Goal: Communication & Community: Ask a question

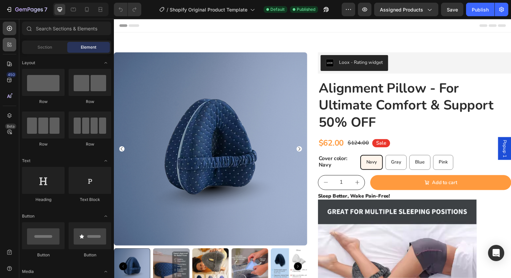
click at [11, 46] on icon at bounding box center [11, 46] width 2 height 2
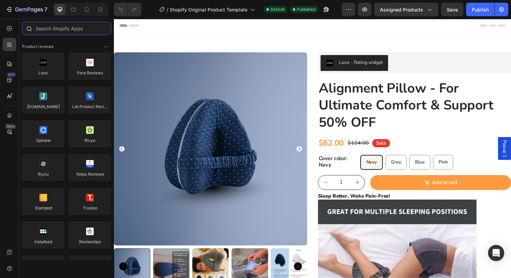
click at [64, 31] on input "text" at bounding box center [66, 29] width 89 height 14
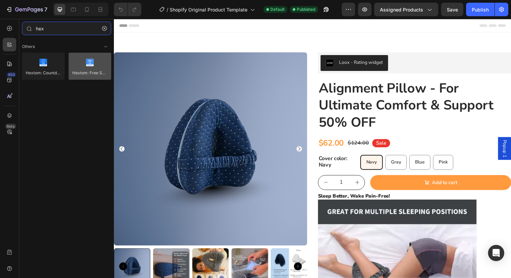
type input "hex"
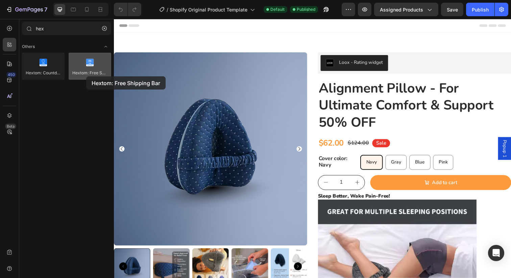
click at [86, 76] on div at bounding box center [90, 66] width 43 height 27
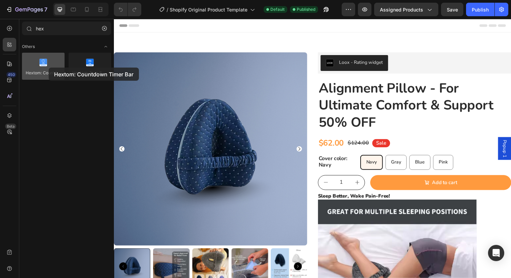
click at [49, 68] on div at bounding box center [43, 66] width 43 height 27
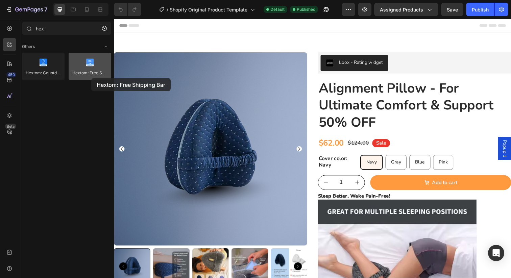
click at [91, 78] on div at bounding box center [90, 66] width 43 height 27
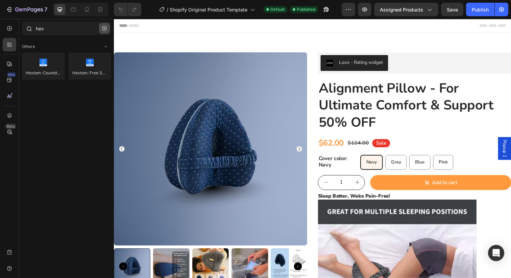
click at [106, 28] on icon "button" at bounding box center [104, 28] width 5 height 5
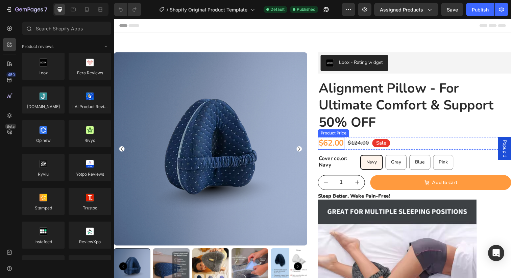
click at [337, 144] on div "$62.00" at bounding box center [335, 146] width 27 height 13
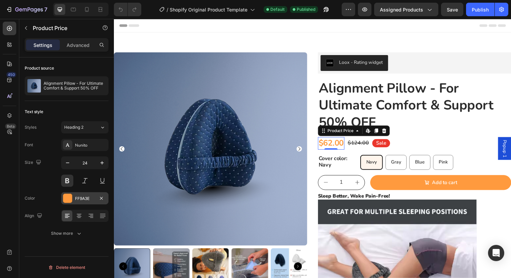
click at [93, 201] on div "FF9A3E" at bounding box center [85, 199] width 20 height 6
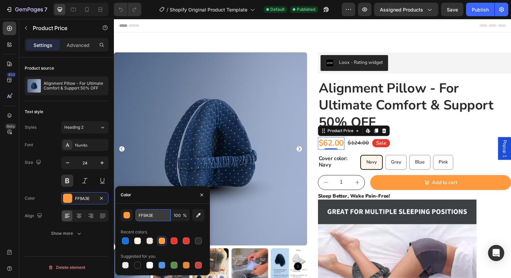
click at [162, 218] on input "FF9A3E" at bounding box center [153, 215] width 35 height 12
click at [29, 27] on button "button" at bounding box center [26, 28] width 11 height 11
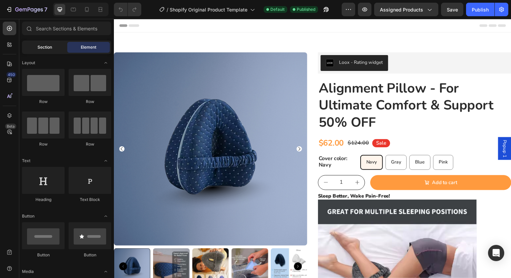
click at [48, 47] on span "Section" at bounding box center [45, 47] width 15 height 6
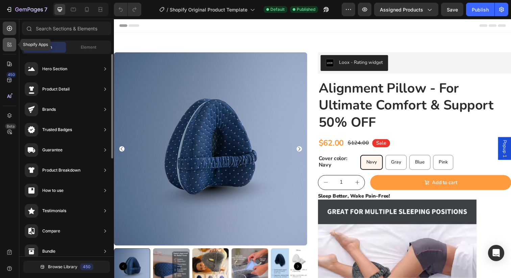
click at [9, 42] on icon at bounding box center [9, 44] width 7 height 7
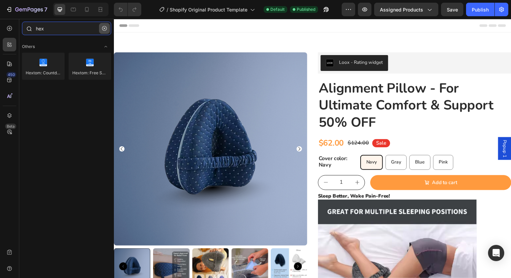
type input "hex"
click at [105, 25] on button "button" at bounding box center [104, 28] width 11 height 11
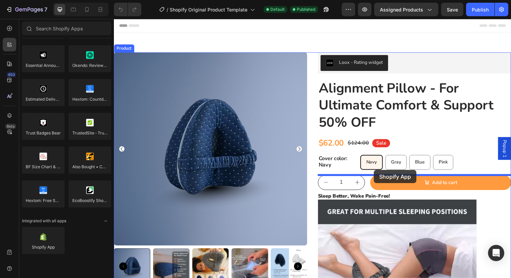
drag, startPoint x: 153, startPoint y: 262, endPoint x: 379, endPoint y: 174, distance: 243.5
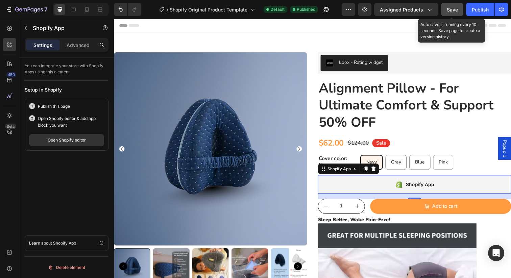
click at [460, 9] on button "Save" at bounding box center [452, 10] width 22 height 14
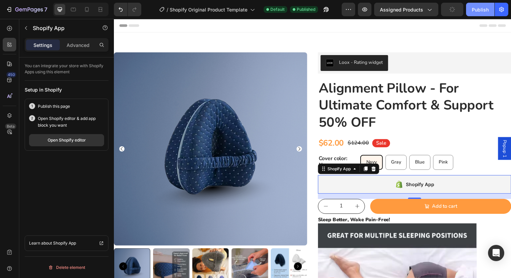
click at [479, 7] on div "Publish" at bounding box center [480, 9] width 17 height 7
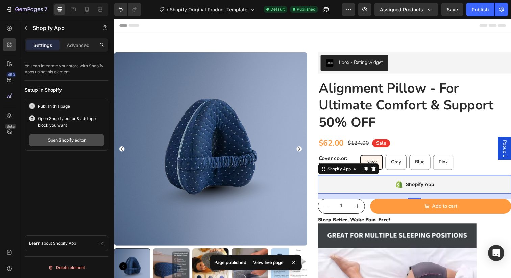
click at [90, 143] on button "Open Shopify editor" at bounding box center [66, 140] width 75 height 12
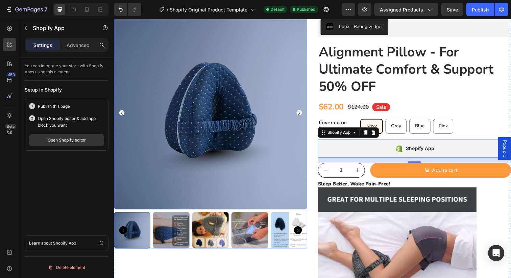
scroll to position [41, 0]
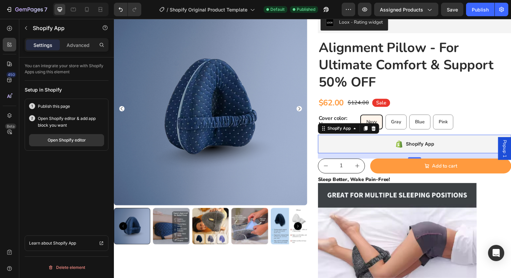
click at [393, 148] on div "Shopify App" at bounding box center [421, 146] width 198 height 19
click at [377, 128] on div at bounding box center [379, 131] width 8 height 8
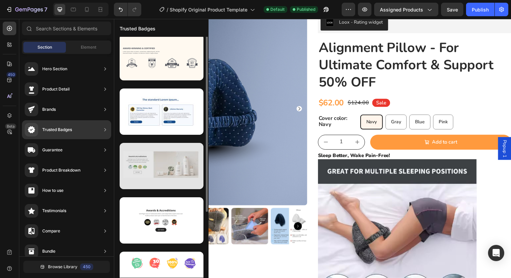
scroll to position [0, 0]
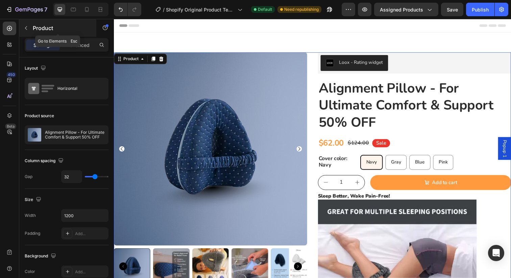
click at [31, 31] on div "Product" at bounding box center [57, 28] width 77 height 18
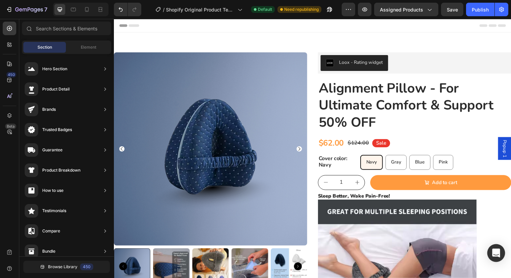
click at [497, 260] on div "Open Intercom Messenger" at bounding box center [497, 254] width 18 height 18
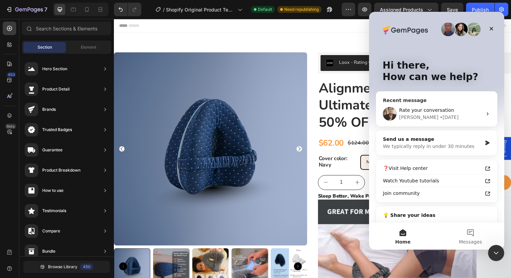
click at [437, 114] on div "Rate your conversation" at bounding box center [440, 110] width 83 height 7
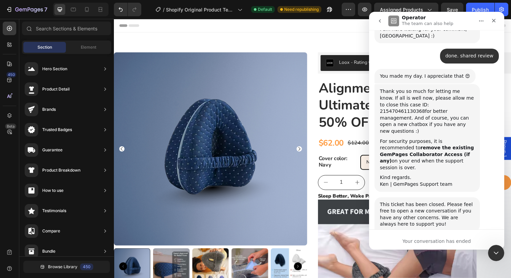
scroll to position [1093, 0]
click at [409, 240] on div "Your conversation has ended" at bounding box center [436, 241] width 135 height 7
click at [431, 241] on div "Your conversation has ended" at bounding box center [436, 241] width 135 height 7
click at [495, 20] on icon "Close" at bounding box center [493, 20] width 5 height 5
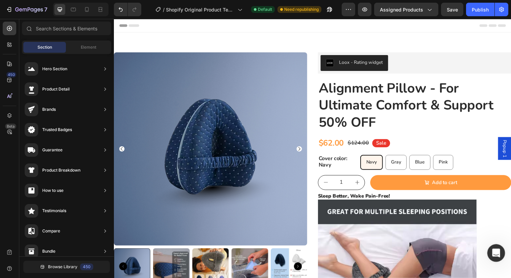
click at [493, 257] on div "Open Intercom Messenger" at bounding box center [495, 252] width 22 height 22
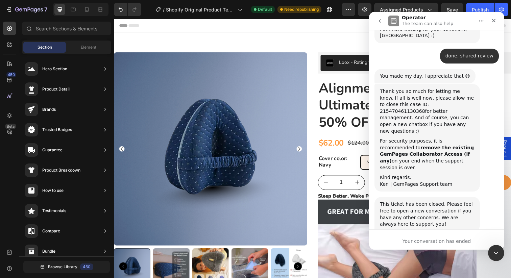
click at [378, 19] on icon "go back" at bounding box center [379, 20] width 5 height 5
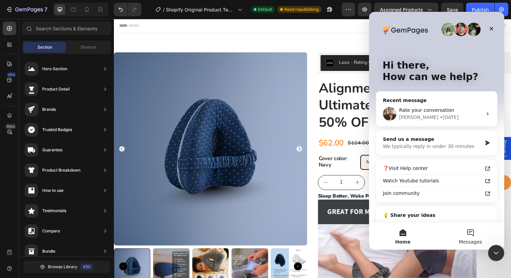
click at [468, 241] on span "Messages" at bounding box center [470, 242] width 23 height 5
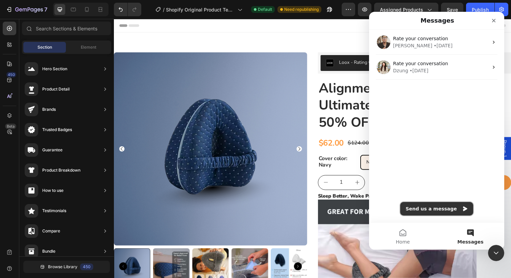
click at [425, 209] on button "Send us a message" at bounding box center [436, 209] width 73 height 14
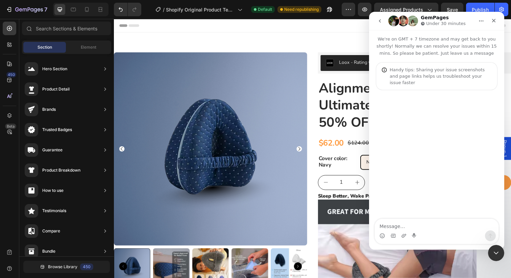
type textarea "Hello GemPages Team, I have installed the Upsell Kit app to display product bun…"
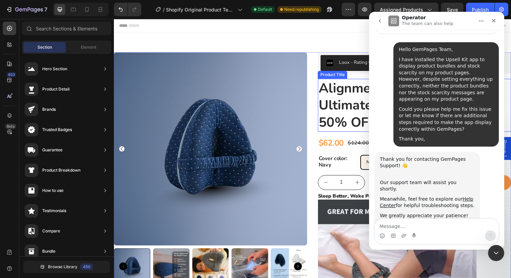
scroll to position [62, 0]
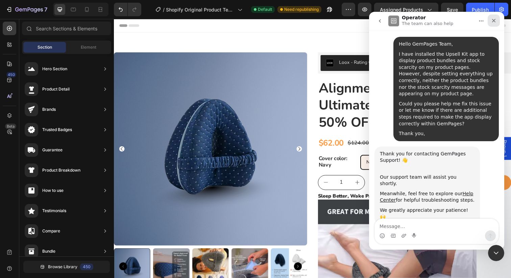
click at [497, 24] on div "Close" at bounding box center [494, 21] width 12 height 12
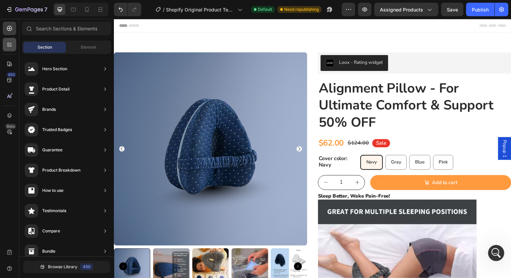
click at [8, 38] on div at bounding box center [10, 45] width 14 height 14
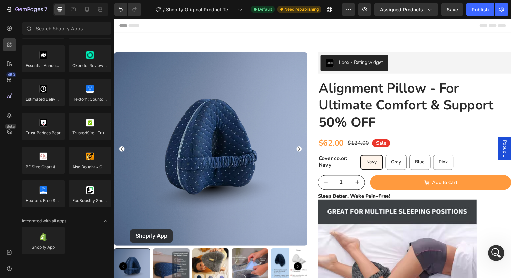
scroll to position [14, 0]
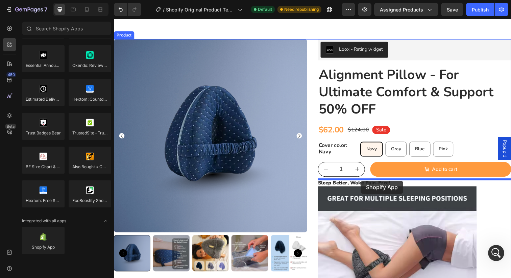
drag, startPoint x: 154, startPoint y: 263, endPoint x: 366, endPoint y: 184, distance: 226.7
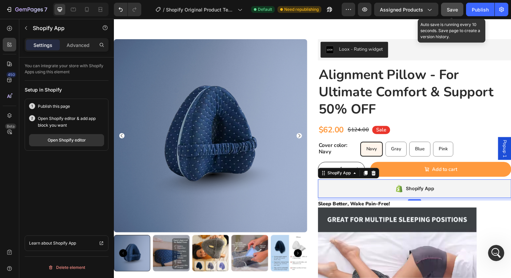
click at [449, 13] on button "Save" at bounding box center [452, 10] width 22 height 14
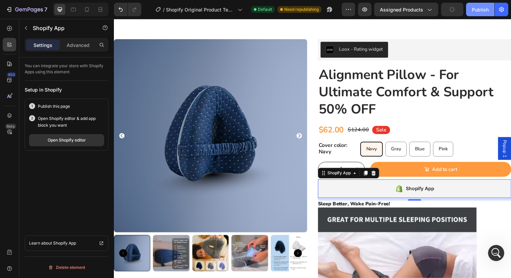
click at [480, 10] on div "Publish" at bounding box center [480, 9] width 17 height 7
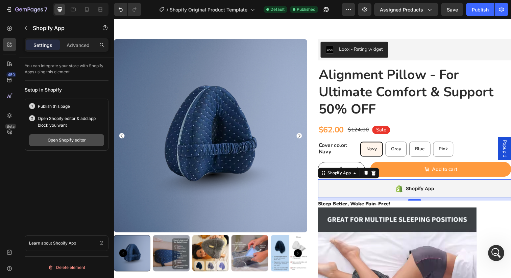
click at [90, 142] on button "Open Shopify editor" at bounding box center [66, 140] width 75 height 12
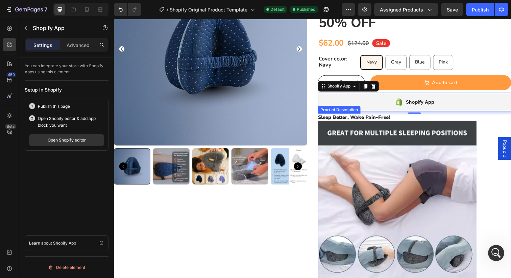
scroll to position [0, 0]
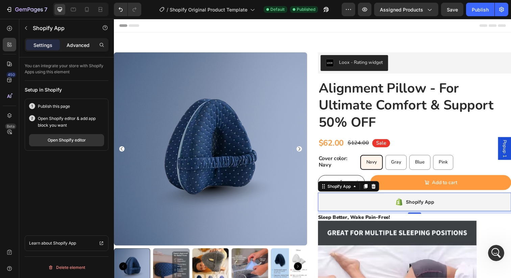
click at [78, 45] on p "Advanced" at bounding box center [78, 45] width 23 height 7
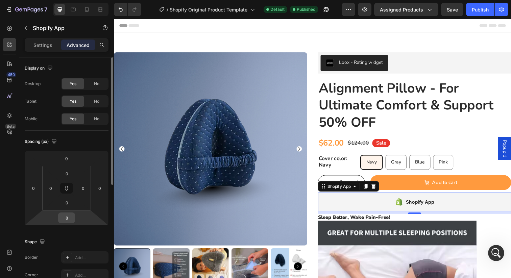
click at [71, 220] on input "8" at bounding box center [67, 218] width 14 height 10
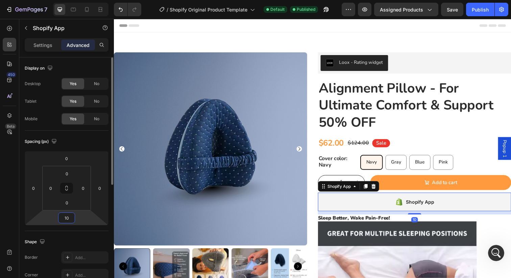
type input "1"
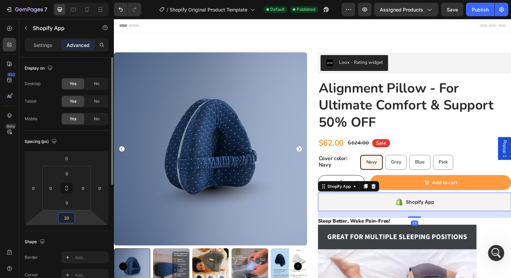
type input "2"
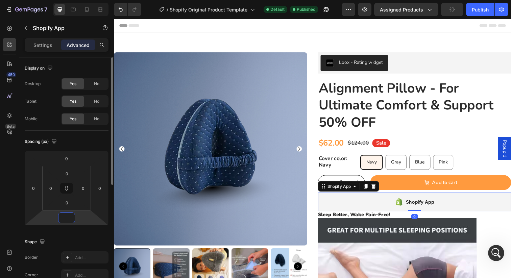
type input "8"
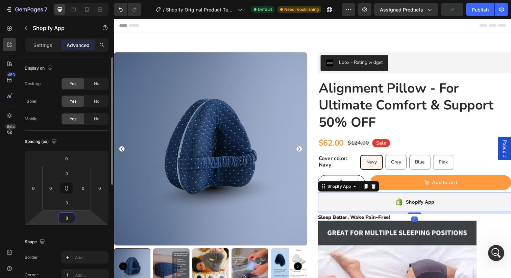
click at [103, 234] on div "Shape Border Add... Corner Add... Shadow Add..." at bounding box center [67, 267] width 84 height 73
click at [71, 203] on input "0" at bounding box center [67, 203] width 14 height 10
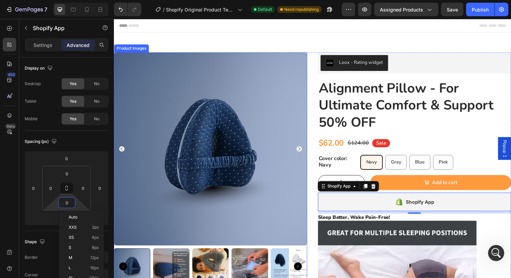
click at [171, 121] on img at bounding box center [213, 152] width 198 height 198
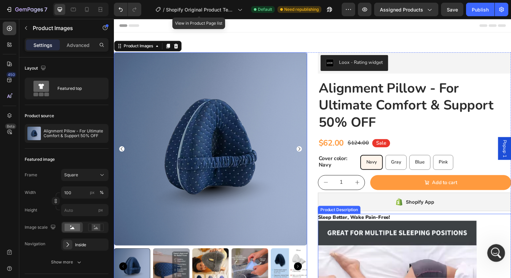
click at [495, 249] on icon "Open Intercom Messenger" at bounding box center [495, 252] width 11 height 11
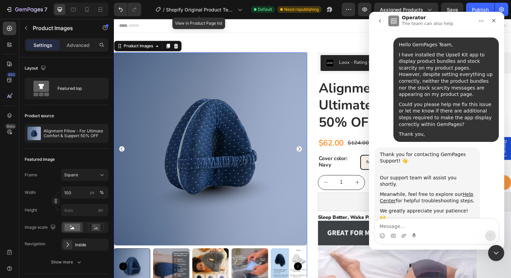
scroll to position [62, 0]
click at [493, 21] on icon "Close" at bounding box center [494, 21] width 4 height 4
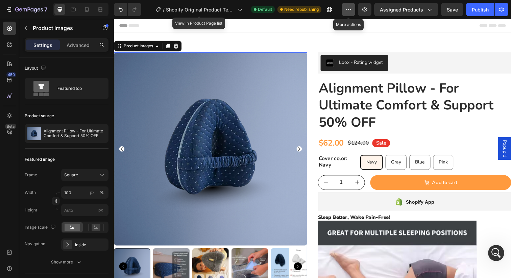
click at [350, 14] on button "button" at bounding box center [349, 10] width 14 height 14
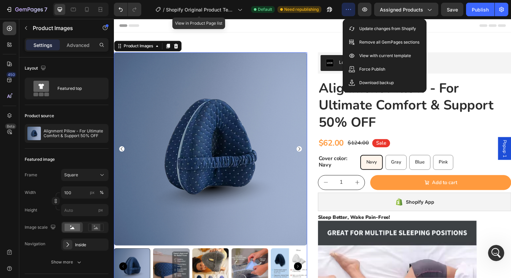
click at [348, 14] on button "button" at bounding box center [349, 10] width 14 height 14
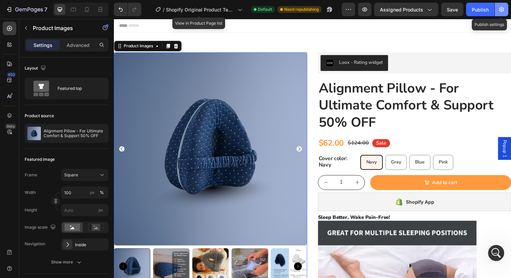
click at [504, 6] on icon "button" at bounding box center [502, 9] width 7 height 7
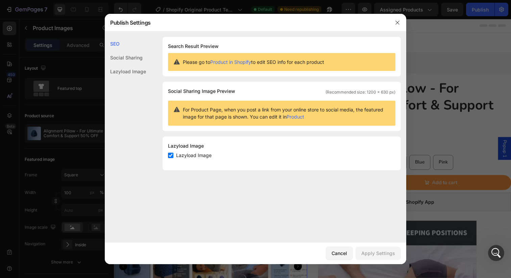
click at [504, 10] on div at bounding box center [255, 139] width 511 height 278
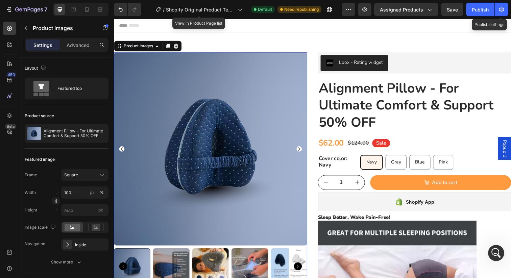
click at [504, 10] on icon "button" at bounding box center [502, 9] width 5 height 5
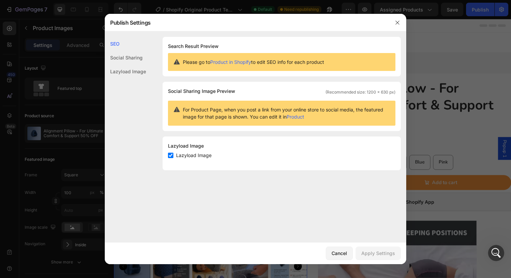
click at [504, 10] on div at bounding box center [255, 139] width 511 height 278
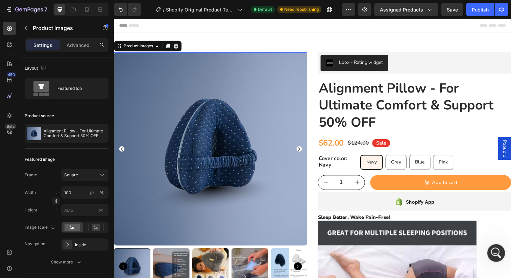
click at [496, 257] on icon "Open Intercom Messenger" at bounding box center [495, 252] width 11 height 11
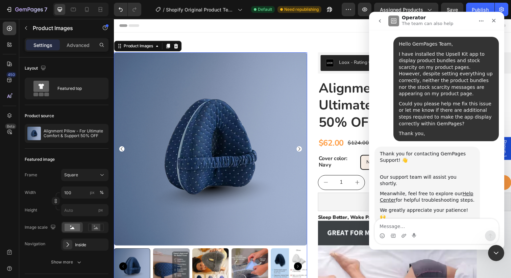
click at [378, 20] on icon "go back" at bounding box center [379, 20] width 5 height 5
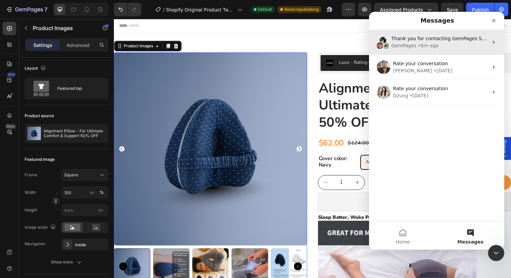
click at [447, 47] on div "GemPages • 6m ago" at bounding box center [440, 45] width 97 height 7
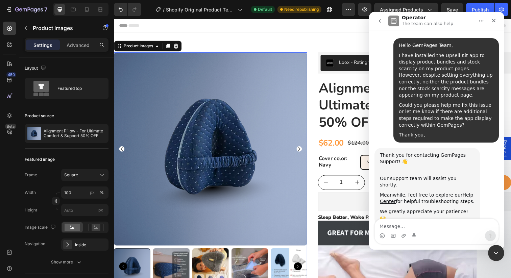
scroll to position [62, 0]
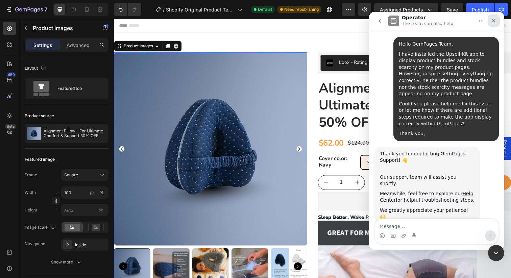
click at [491, 25] on div "Close" at bounding box center [494, 21] width 12 height 12
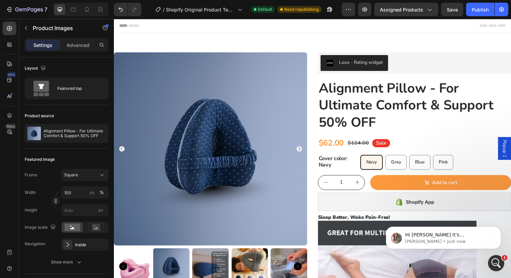
scroll to position [140, 0]
click at [496, 262] on icon "Open Intercom Messenger" at bounding box center [495, 262] width 5 height 5
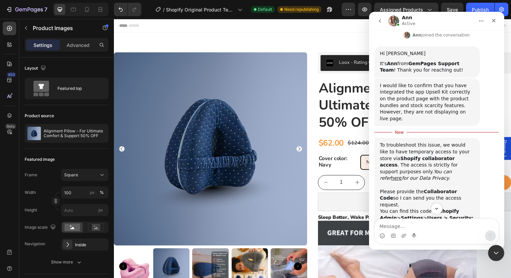
scroll to position [288, 0]
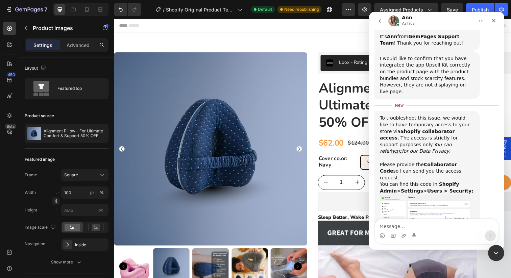
click at [440, 195] on img "Ann says…" at bounding box center [425, 213] width 91 height 36
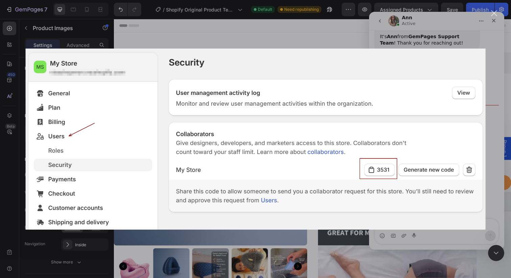
click at [479, 45] on div "Intercom messenger" at bounding box center [255, 139] width 511 height 278
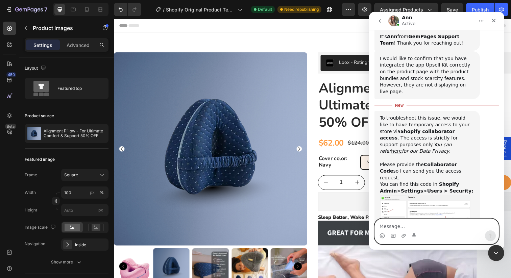
click at [401, 225] on textarea "Message…" at bounding box center [437, 224] width 124 height 11
paste textarea "7257"
type textarea "7257"
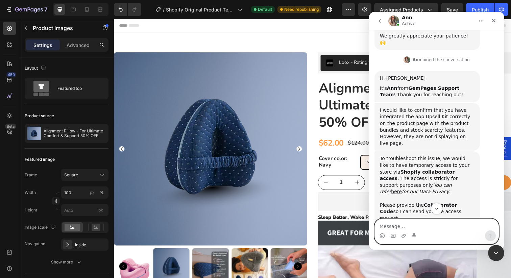
scroll to position [237, 0]
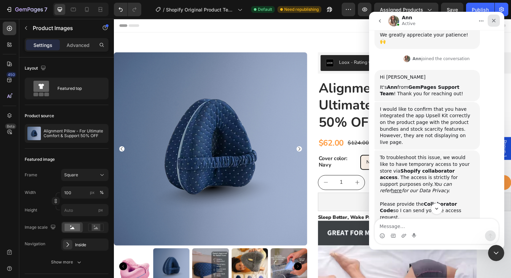
click at [495, 20] on icon "Close" at bounding box center [494, 21] width 4 height 4
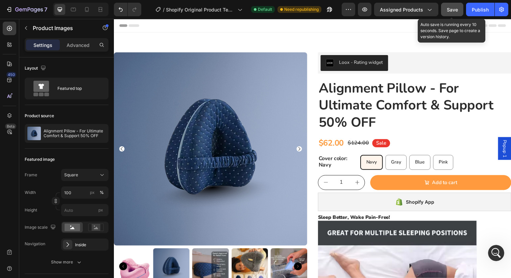
click at [456, 11] on span "Save" at bounding box center [452, 10] width 11 height 6
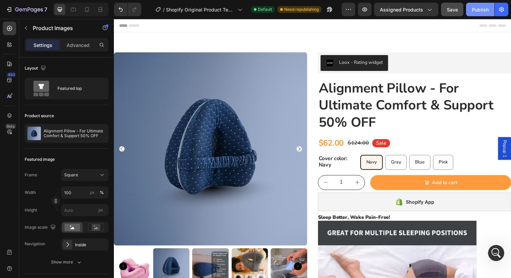
click at [487, 13] on div "Publish" at bounding box center [480, 9] width 17 height 7
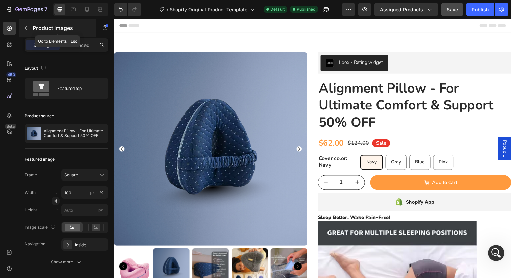
click at [26, 30] on icon "button" at bounding box center [25, 27] width 5 height 5
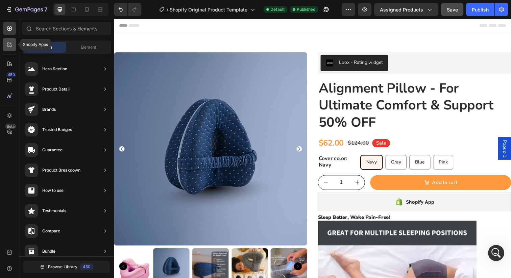
click at [11, 43] on icon at bounding box center [11, 44] width 2 height 2
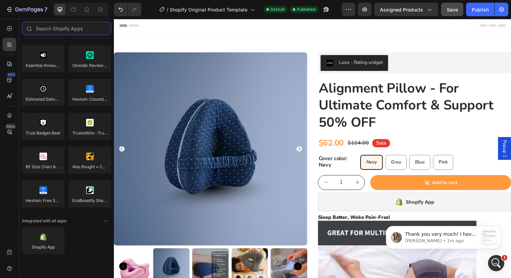
scroll to position [0, 0]
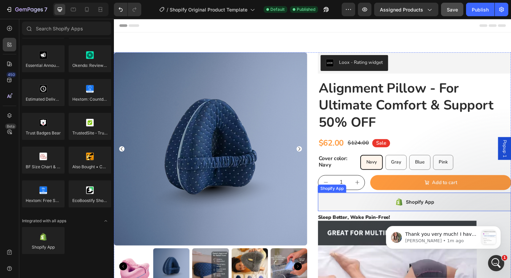
click at [422, 208] on div "Shopify App" at bounding box center [426, 206] width 29 height 8
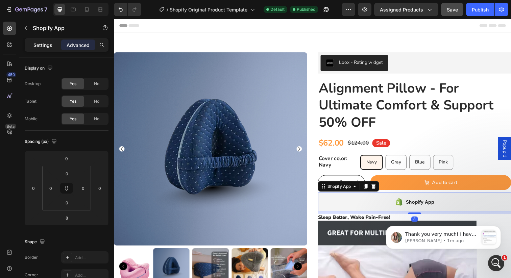
click at [48, 46] on p "Settings" at bounding box center [42, 45] width 19 height 7
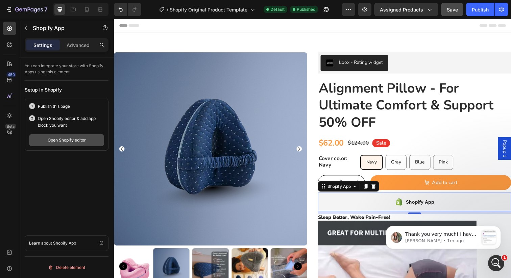
click at [68, 142] on div "Open Shopify editor" at bounding box center [67, 140] width 38 height 6
click at [374, 208] on div "Shopify App" at bounding box center [421, 206] width 198 height 19
click at [84, 48] on p "Advanced" at bounding box center [78, 45] width 23 height 7
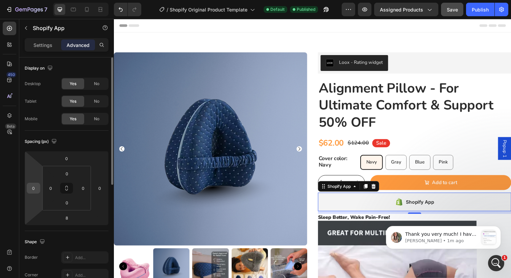
click at [29, 188] on input "0" at bounding box center [33, 188] width 10 height 10
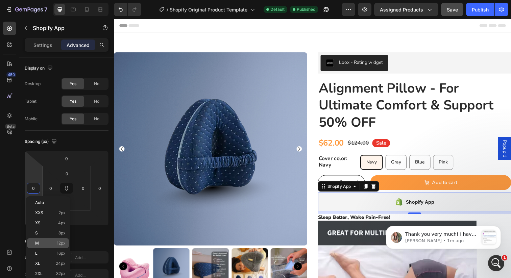
click at [50, 239] on div "M 12px" at bounding box center [48, 243] width 42 height 10
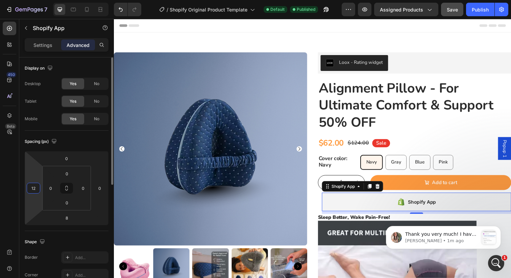
click at [31, 190] on input "12" at bounding box center [33, 188] width 10 height 10
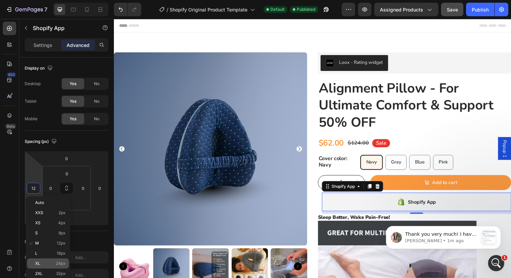
click at [44, 260] on div "XL 24px" at bounding box center [48, 264] width 42 height 10
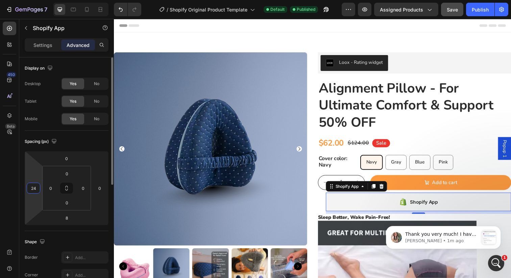
click at [31, 188] on input "24" at bounding box center [33, 188] width 10 height 10
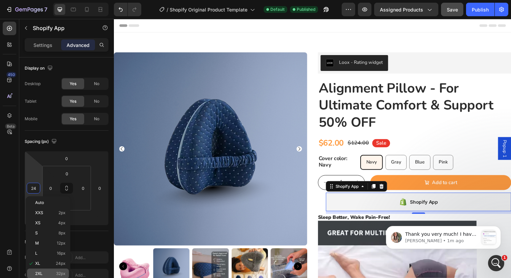
click at [40, 273] on span "2XL" at bounding box center [38, 274] width 7 height 5
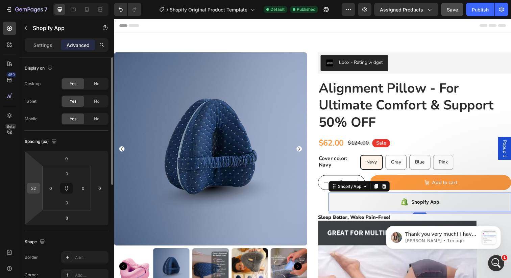
click at [31, 189] on input "32" at bounding box center [33, 188] width 10 height 10
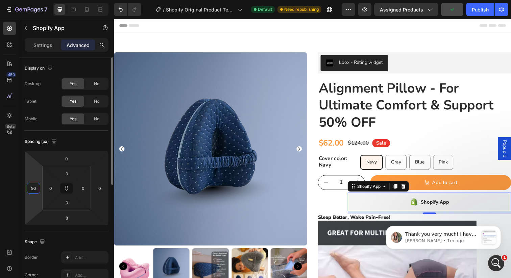
type input "9"
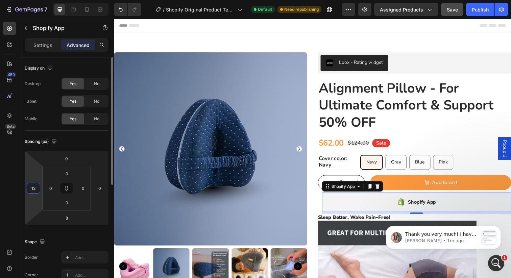
type input "1"
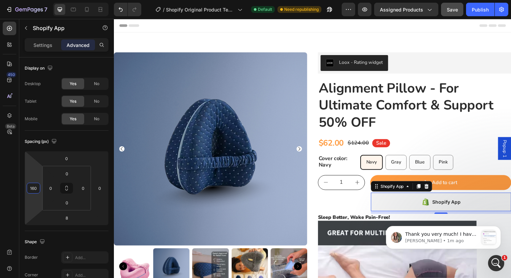
type input "160"
click at [452, 10] on span "Save" at bounding box center [452, 10] width 11 height 6
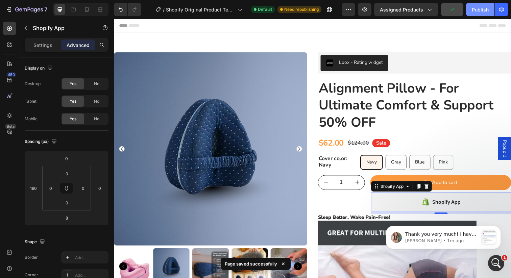
click at [473, 8] on div "Publish" at bounding box center [480, 9] width 17 height 7
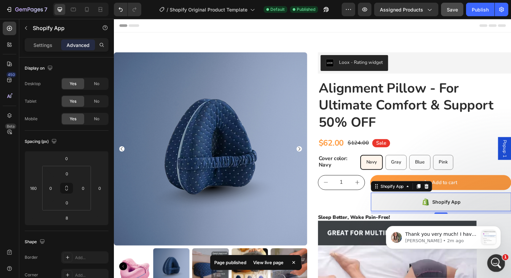
click at [496, 262] on icon "Open Intercom Messenger" at bounding box center [495, 262] width 11 height 11
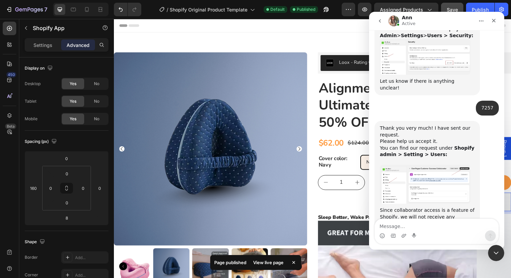
scroll to position [432, 0]
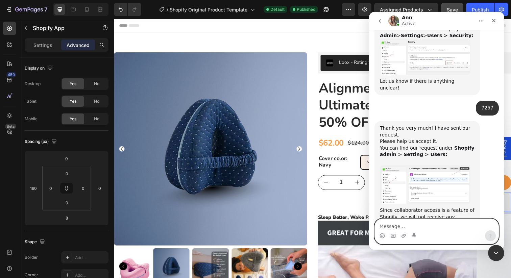
click at [401, 223] on textarea "Message…" at bounding box center [437, 224] width 124 height 11
type textarea "accepted"
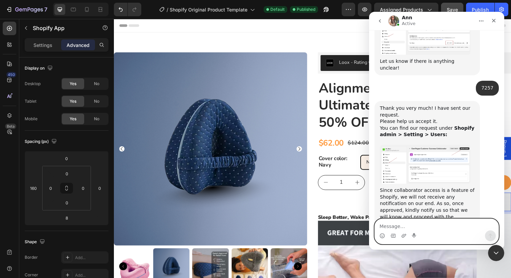
scroll to position [453, 0]
click at [496, 19] on icon "Close" at bounding box center [493, 20] width 5 height 5
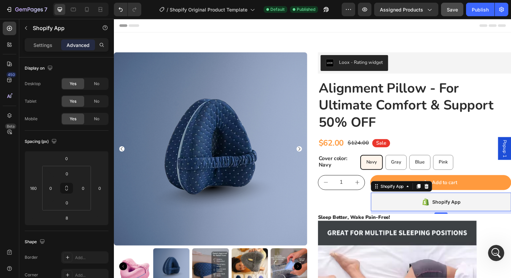
click at [395, 202] on div "Shopify App" at bounding box center [447, 206] width 143 height 19
click at [49, 48] on p "Settings" at bounding box center [42, 45] width 19 height 7
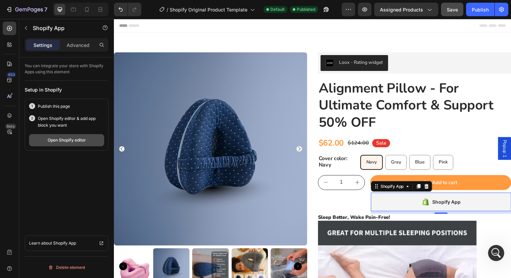
click at [66, 143] on div "Open Shopify editor" at bounding box center [67, 140] width 38 height 6
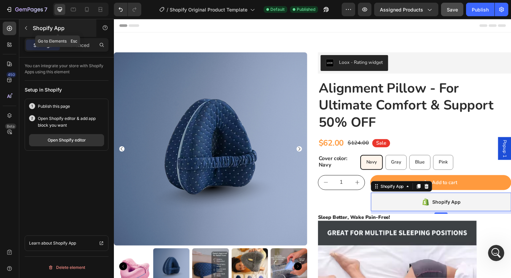
click at [30, 29] on button "button" at bounding box center [26, 28] width 11 height 11
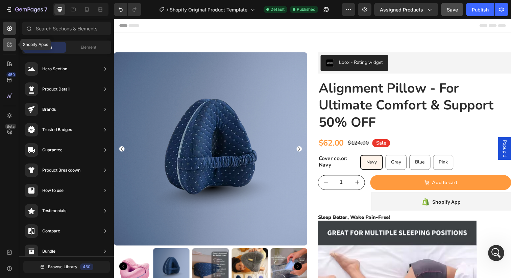
click at [13, 43] on div at bounding box center [10, 45] width 14 height 14
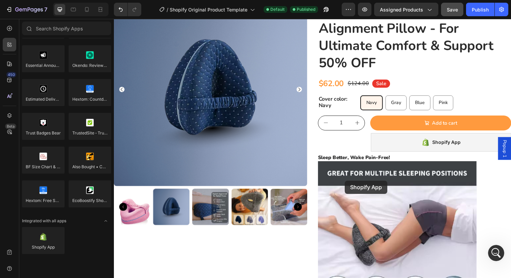
scroll to position [88, 0]
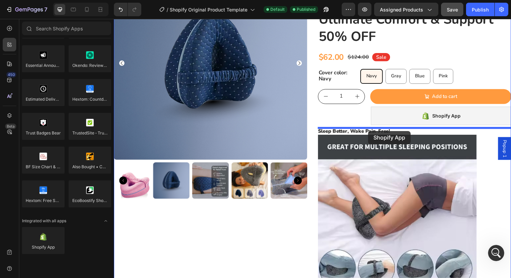
drag, startPoint x: 159, startPoint y: 257, endPoint x: 374, endPoint y: 134, distance: 247.6
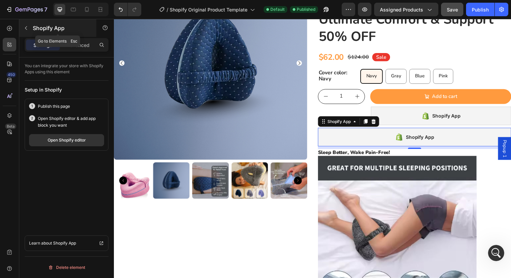
click at [28, 25] on button "button" at bounding box center [26, 28] width 11 height 11
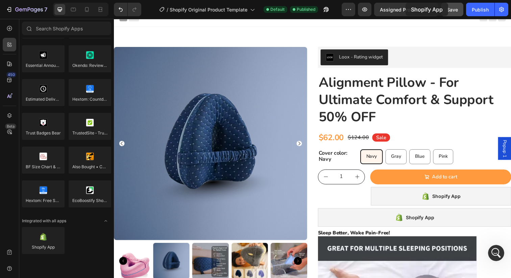
scroll to position [0, 0]
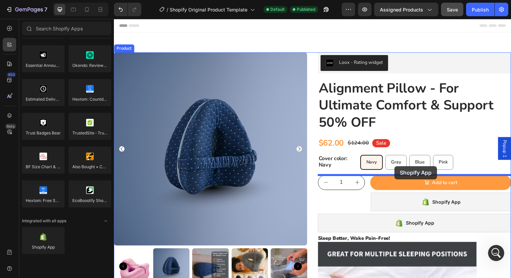
drag, startPoint x: 155, startPoint y: 262, endPoint x: 401, endPoint y: 169, distance: 263.3
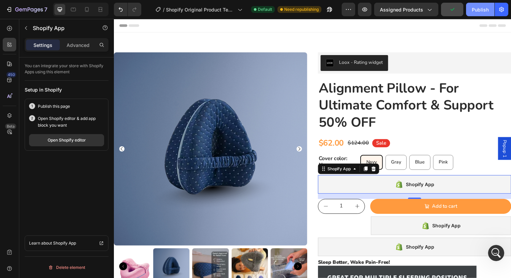
click at [480, 9] on div "Publish" at bounding box center [480, 9] width 17 height 7
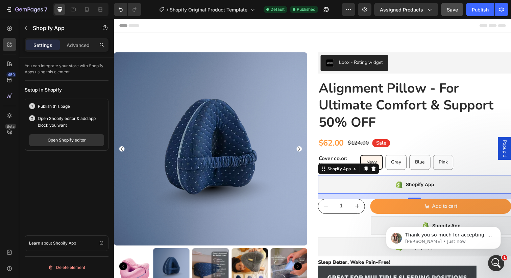
scroll to position [479, 0]
click at [493, 261] on icon "Open Intercom Messenger" at bounding box center [495, 262] width 11 height 11
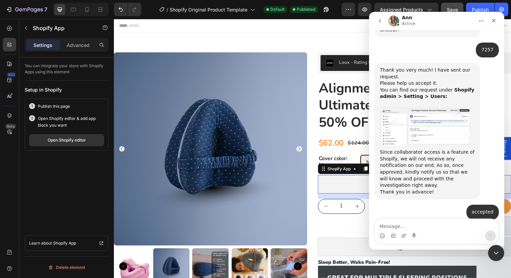
scroll to position [490, 0]
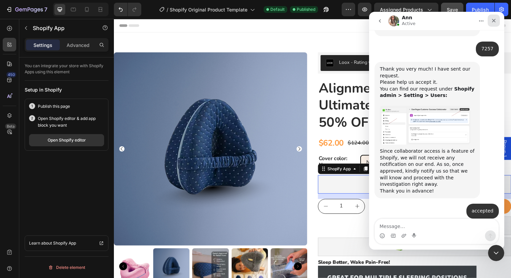
click at [492, 22] on icon "Close" at bounding box center [493, 20] width 5 height 5
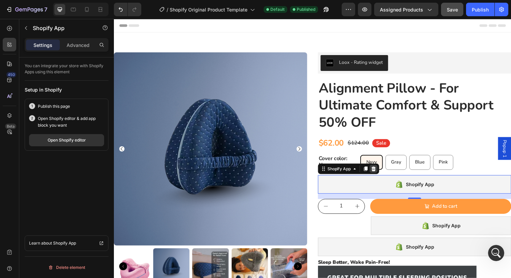
click at [378, 173] on icon at bounding box center [379, 171] width 4 height 5
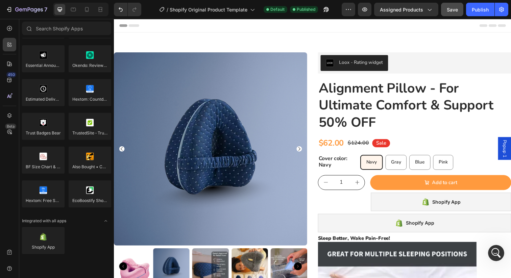
click at [453, 10] on span "Save" at bounding box center [452, 10] width 11 height 6
click at [482, 10] on div "Publish" at bounding box center [480, 9] width 17 height 7
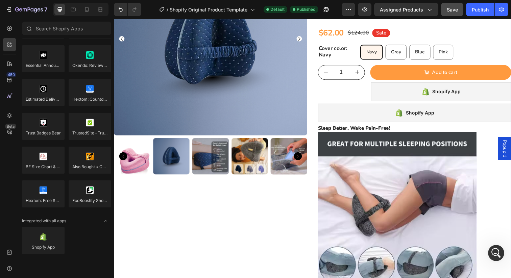
scroll to position [11, 0]
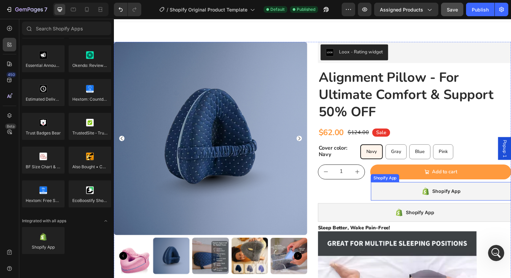
click at [402, 197] on div "Shopify App" at bounding box center [447, 195] width 143 height 19
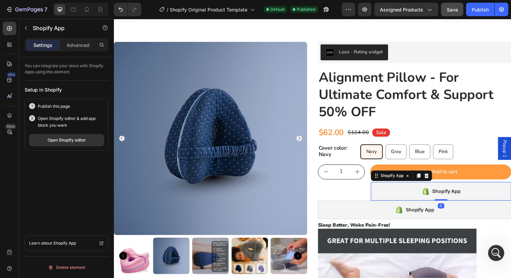
drag, startPoint x: 452, startPoint y: 207, endPoint x: 453, endPoint y: 201, distance: 6.2
click at [453, 201] on div "Shopify App Shopify App 0" at bounding box center [447, 195] width 143 height 19
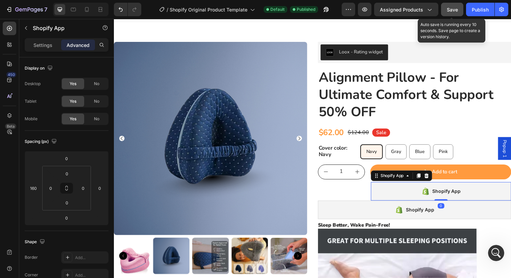
click at [446, 10] on button "Save" at bounding box center [452, 10] width 22 height 14
click at [483, 9] on div "Publish" at bounding box center [480, 9] width 17 height 7
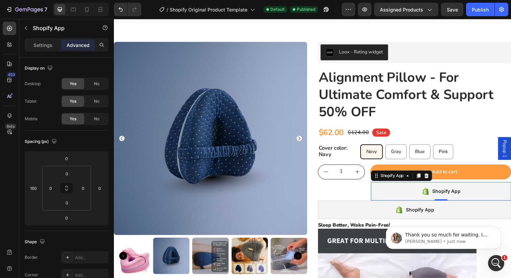
scroll to position [0, 0]
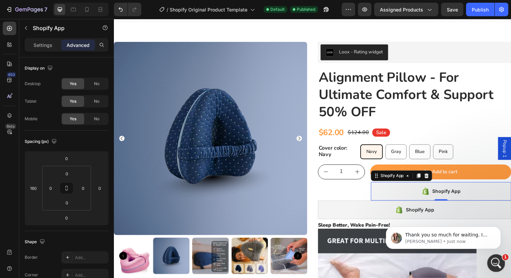
click at [497, 262] on icon "Open Intercom Messenger" at bounding box center [495, 262] width 11 height 11
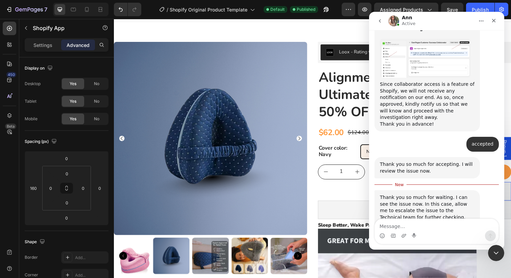
scroll to position [559, 0]
click at [423, 224] on textarea "Message…" at bounding box center [437, 224] width 124 height 11
type textarea "a"
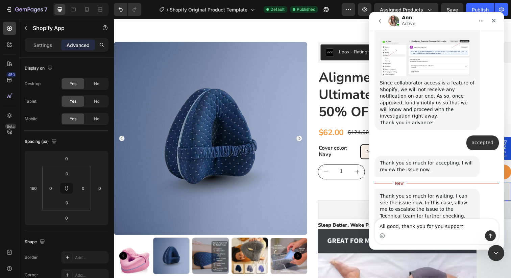
click at [398, 227] on textarea "All good, thank you for you support" at bounding box center [437, 224] width 124 height 11
click at [399, 235] on div "Intercom messenger" at bounding box center [437, 236] width 124 height 11
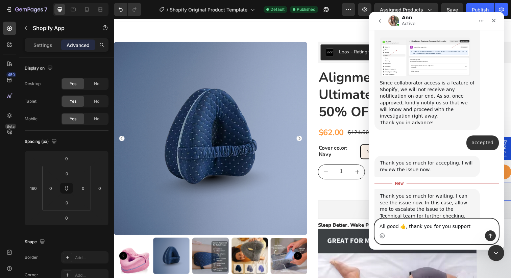
click at [463, 226] on textarea "All good 👍, thank you for you support" at bounding box center [437, 224] width 124 height 11
click at [445, 227] on textarea "All good 👍, thank you for you support" at bounding box center [437, 224] width 124 height 11
type textarea "All good 👍, thank you for your support"
click at [489, 236] on icon "Send a message…" at bounding box center [491, 236] width 4 height 4
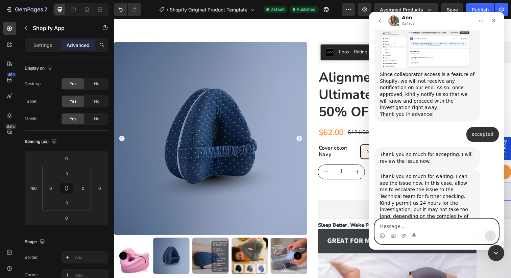
scroll to position [568, 0]
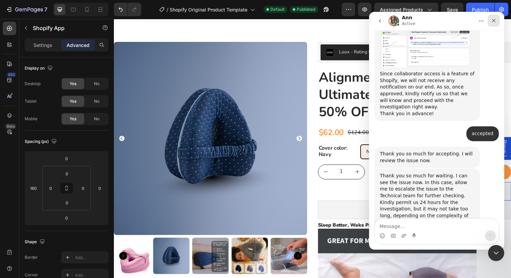
click at [497, 20] on div "Close" at bounding box center [494, 21] width 12 height 12
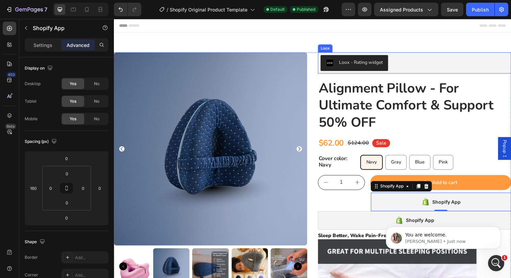
scroll to position [588, 0]
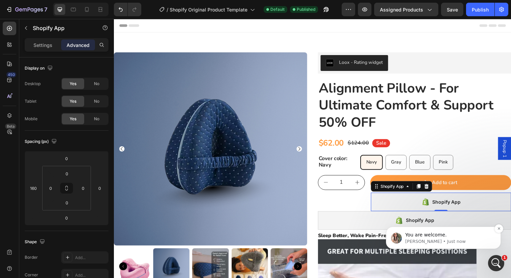
click at [447, 240] on p "[PERSON_NAME] • Just now" at bounding box center [449, 242] width 87 height 6
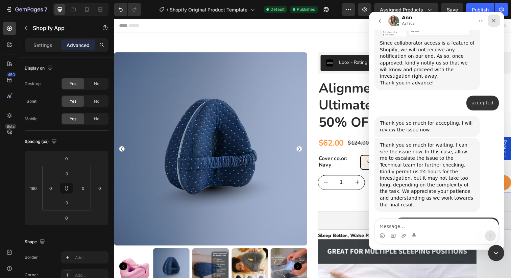
scroll to position [599, 0]
click at [492, 21] on icon "Close" at bounding box center [493, 20] width 5 height 5
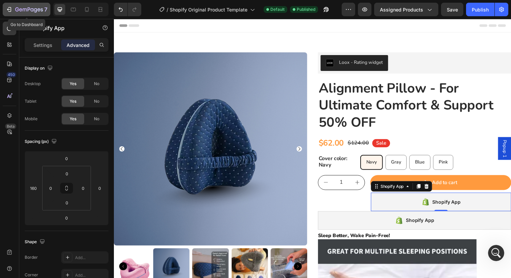
click at [7, 12] on icon "button" at bounding box center [9, 9] width 7 height 7
